Goal: Transaction & Acquisition: Subscribe to service/newsletter

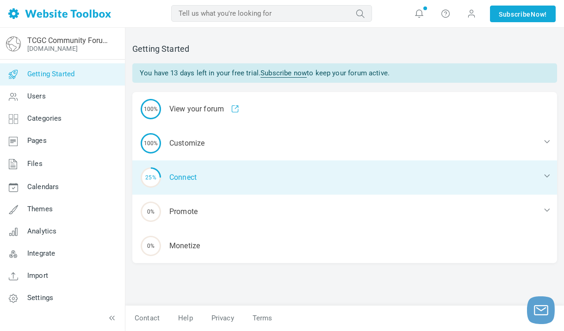
click at [193, 177] on div "25% Connect" at bounding box center [344, 177] width 424 height 34
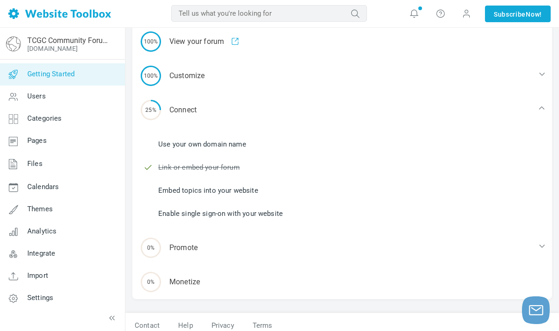
scroll to position [74, 0]
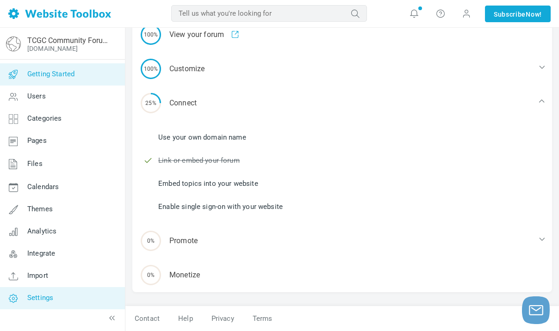
click at [47, 297] on span "Settings" at bounding box center [40, 298] width 26 height 8
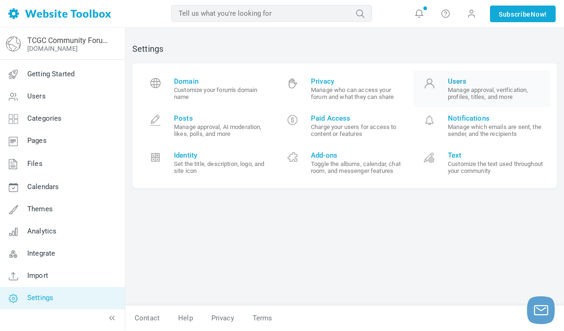
click at [456, 90] on small "Manage approval, verification, profiles, titles, and more" at bounding box center [495, 93] width 95 height 14
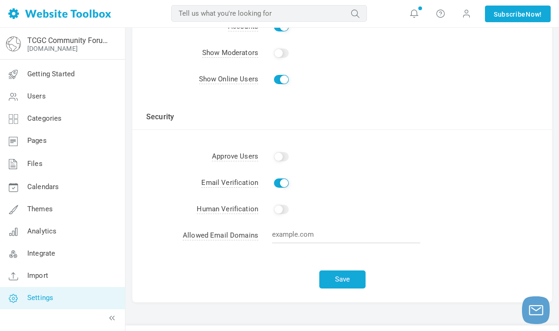
scroll to position [261, 0]
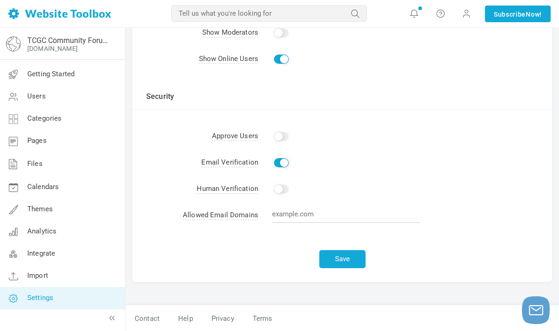
click at [278, 136] on input "Enable" at bounding box center [281, 136] width 15 height 9
click at [283, 136] on input "Enable" at bounding box center [281, 136] width 15 height 9
click at [277, 137] on input "Enable" at bounding box center [281, 136] width 15 height 9
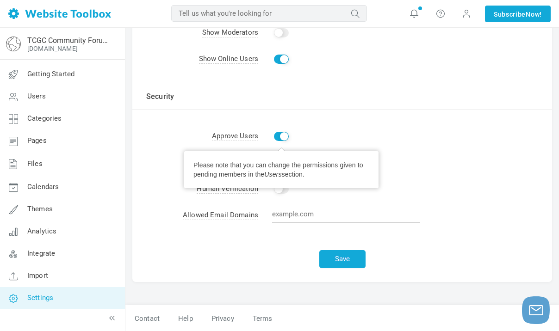
click at [283, 137] on input "Enable" at bounding box center [281, 136] width 15 height 9
checkbox input "false"
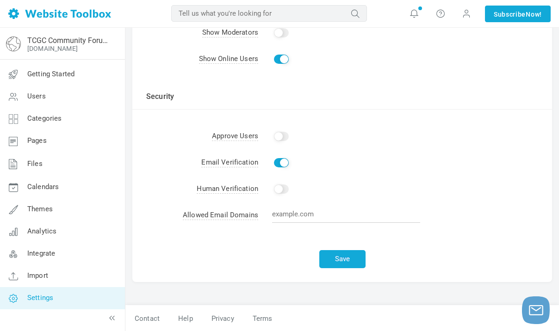
click at [325, 134] on td "Enable" at bounding box center [405, 136] width 294 height 26
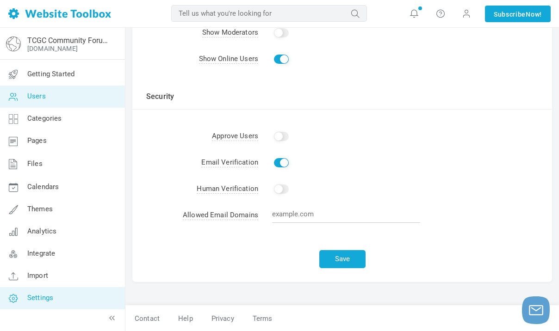
click at [93, 101] on link "Users" at bounding box center [62, 97] width 125 height 22
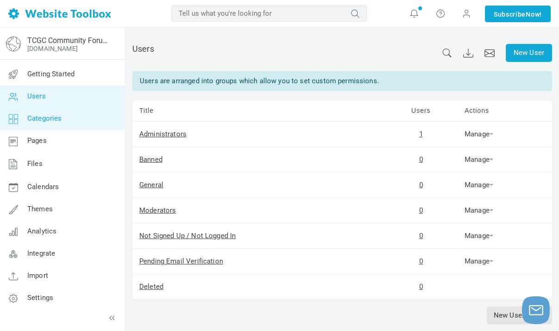
click at [81, 119] on link "Categories" at bounding box center [62, 119] width 125 height 22
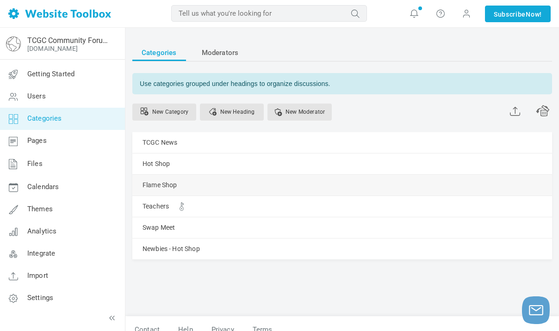
click at [178, 184] on div "Flame Shop [GEOGRAPHIC_DATA] Edit [GEOGRAPHIC_DATA] View Category Copy Email Ad…" at bounding box center [341, 185] width 419 height 21
click at [151, 182] on link "Flame Shop" at bounding box center [159, 185] width 35 height 12
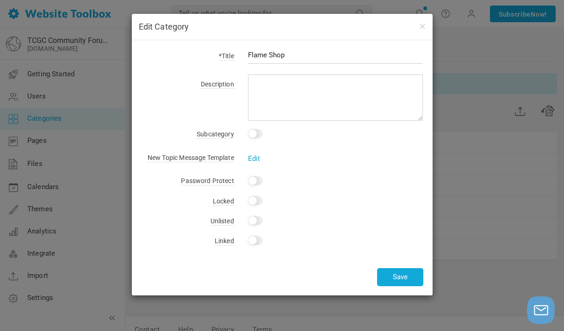
click at [255, 137] on input "checkbox" at bounding box center [255, 133] width 15 height 9
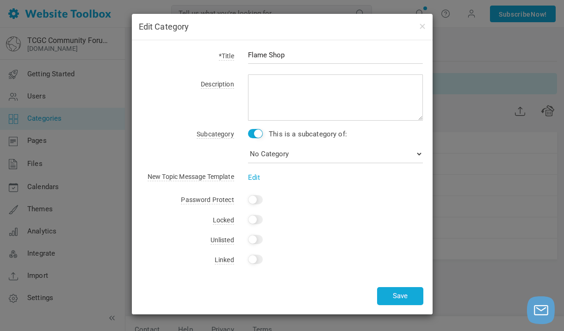
click at [255, 137] on input "checkbox" at bounding box center [255, 133] width 15 height 9
checkbox input "false"
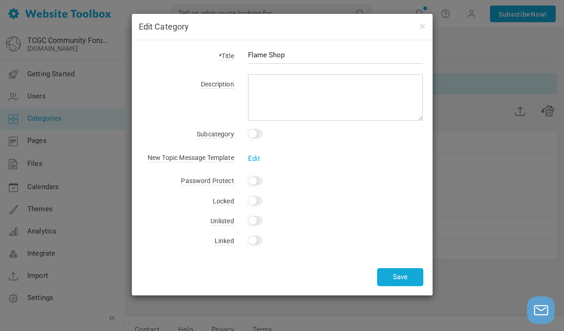
click at [469, 182] on div "Edit Category *Title Flame Shop Description Subcategory This is a subcategory o…" at bounding box center [282, 165] width 564 height 331
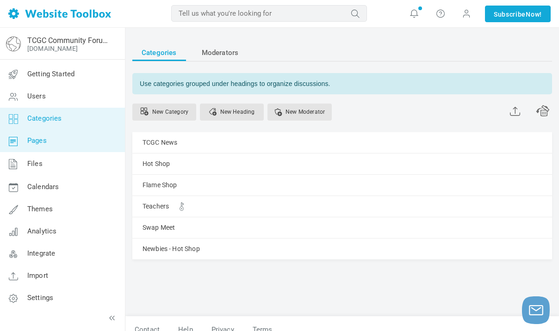
click at [102, 149] on link "Pages" at bounding box center [62, 141] width 125 height 22
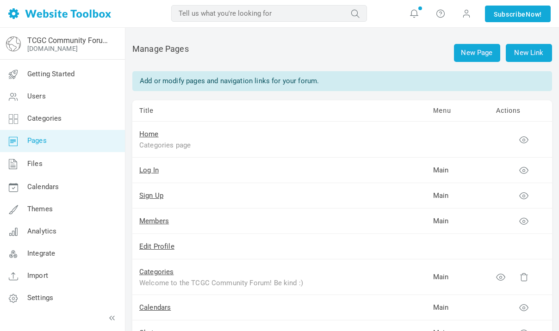
click at [102, 149] on link "Pages" at bounding box center [62, 141] width 125 height 22
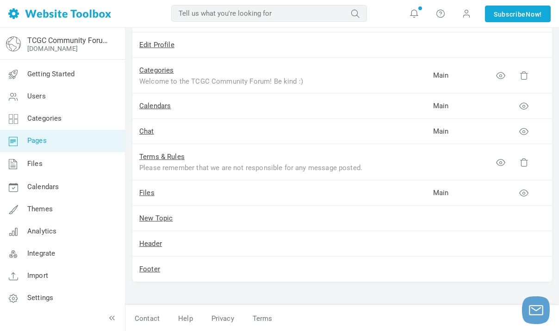
scroll to position [202, 0]
click at [524, 107] on icon at bounding box center [523, 105] width 9 height 9
click at [464, 14] on span at bounding box center [465, 13] width 9 height 10
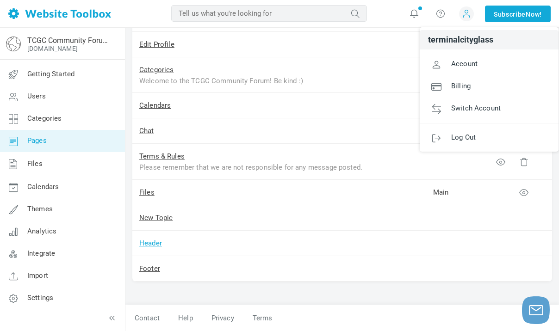
click at [156, 245] on link "Header" at bounding box center [150, 243] width 23 height 8
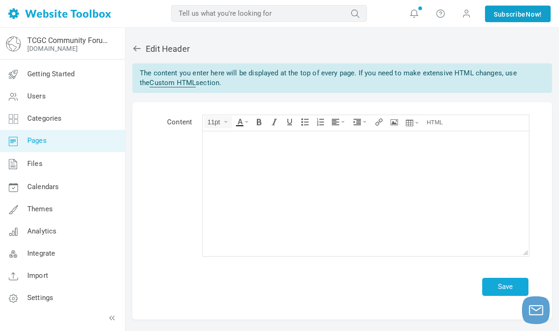
click at [501, 17] on link "Subscribe Now!" at bounding box center [518, 14] width 66 height 17
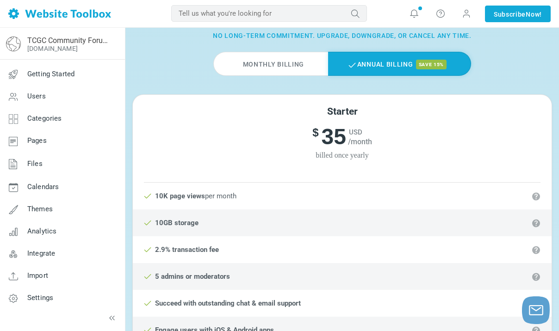
scroll to position [56, 0]
click at [295, 68] on label "Monthly Billing" at bounding box center [270, 63] width 115 height 24
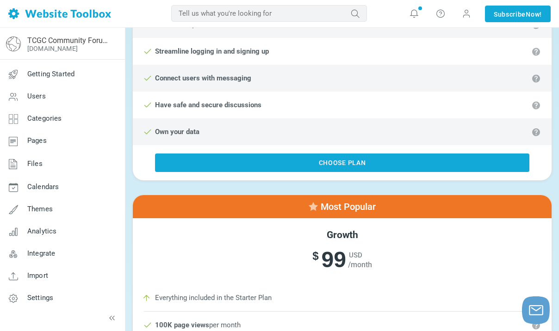
scroll to position [459, 0]
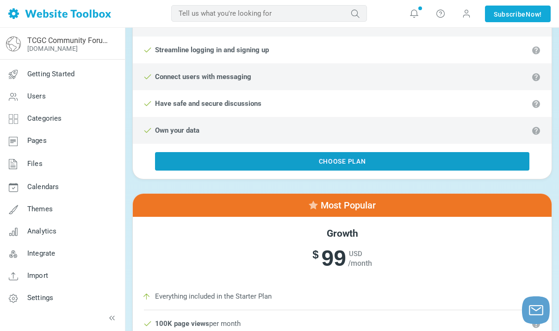
click at [364, 162] on link "Choose Plan" at bounding box center [342, 161] width 374 height 18
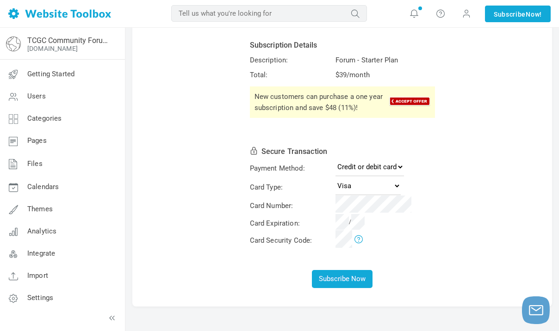
scroll to position [47, 0]
click at [379, 166] on select "Credit or debit card PayPal" at bounding box center [369, 166] width 68 height 18
click at [335, 157] on select "Credit or debit card PayPal" at bounding box center [369, 166] width 68 height 18
click at [360, 184] on select "Visa MasterCard American Express Discover" at bounding box center [367, 185] width 65 height 18
click at [335, 176] on select "Visa MasterCard American Express Discover" at bounding box center [367, 185] width 65 height 18
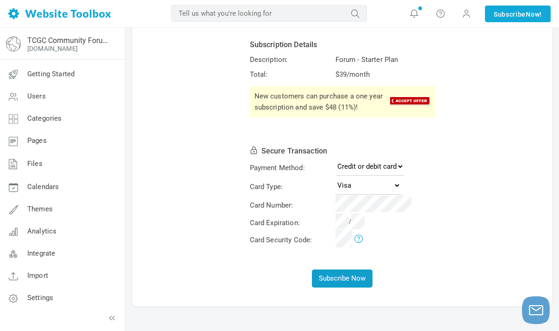
click at [333, 278] on button "Subscribe Now" at bounding box center [342, 279] width 61 height 18
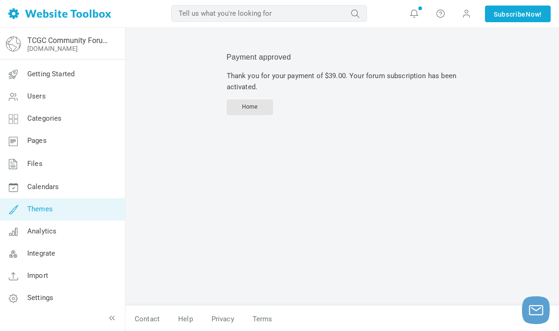
scroll to position [1, 0]
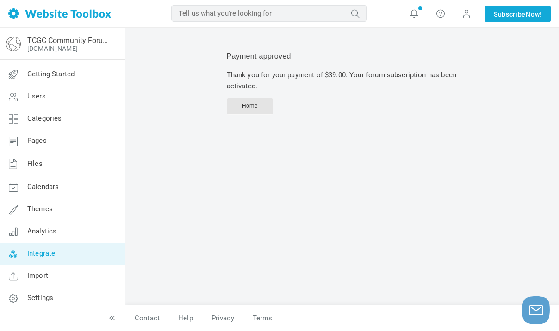
click at [55, 256] on span "Integrate" at bounding box center [41, 253] width 28 height 8
